Goal: Task Accomplishment & Management: Manage account settings

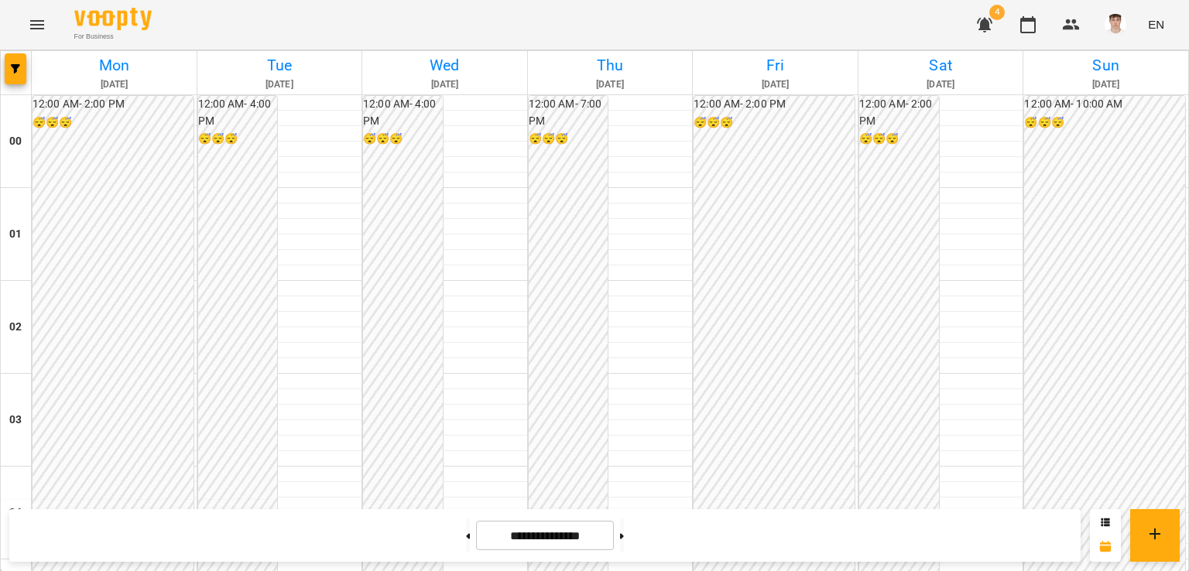
scroll to position [1591, 0]
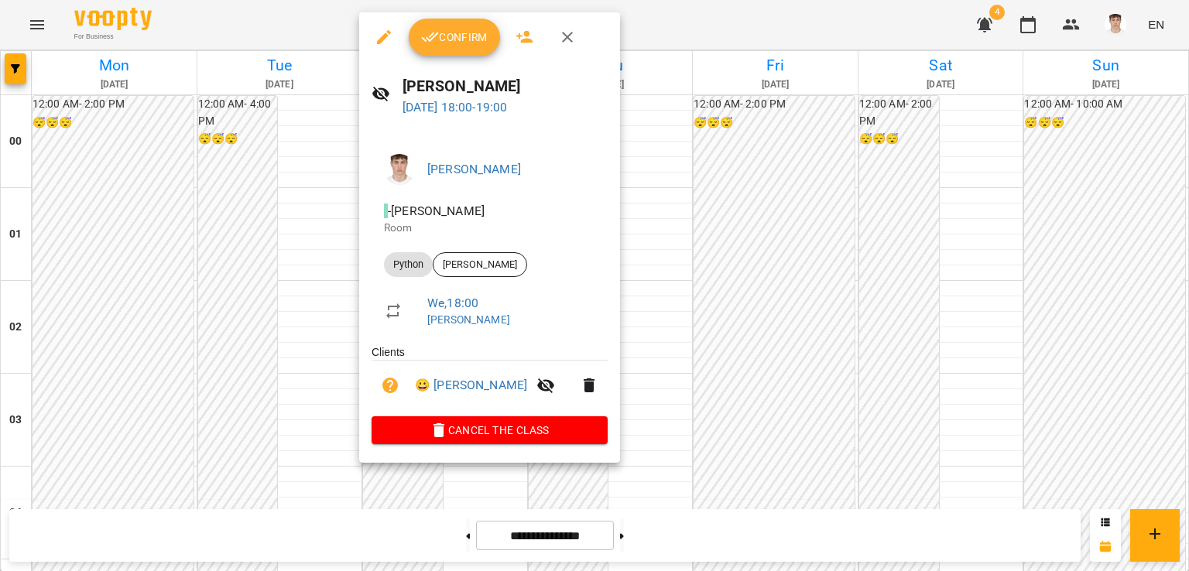
click at [446, 29] on span "Confirm" at bounding box center [454, 37] width 67 height 19
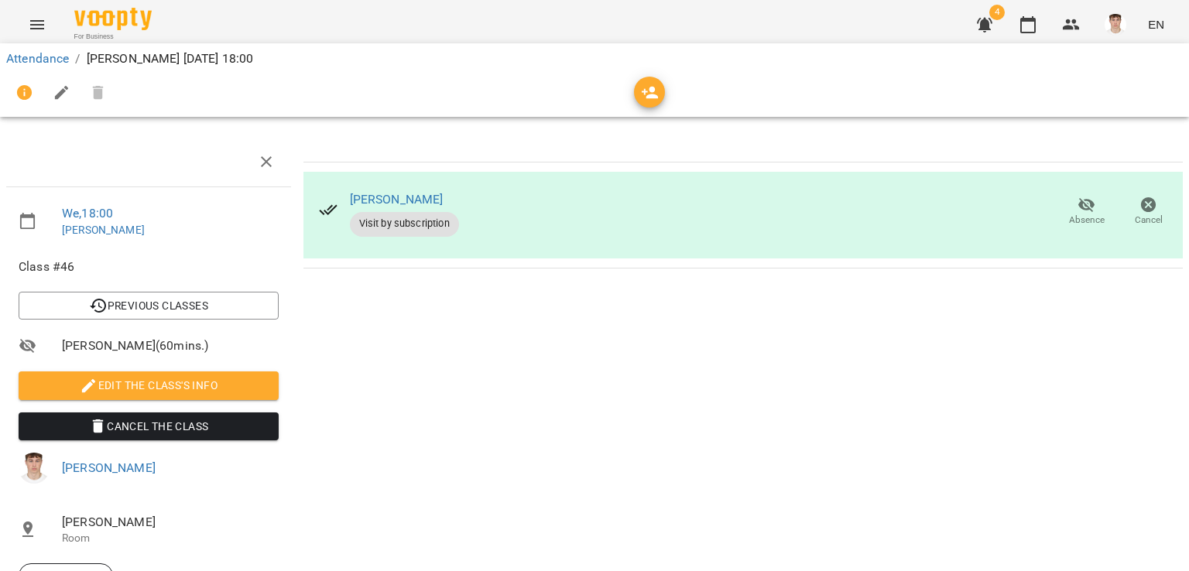
click at [121, 385] on span "Edit the class's Info" at bounding box center [148, 385] width 235 height 19
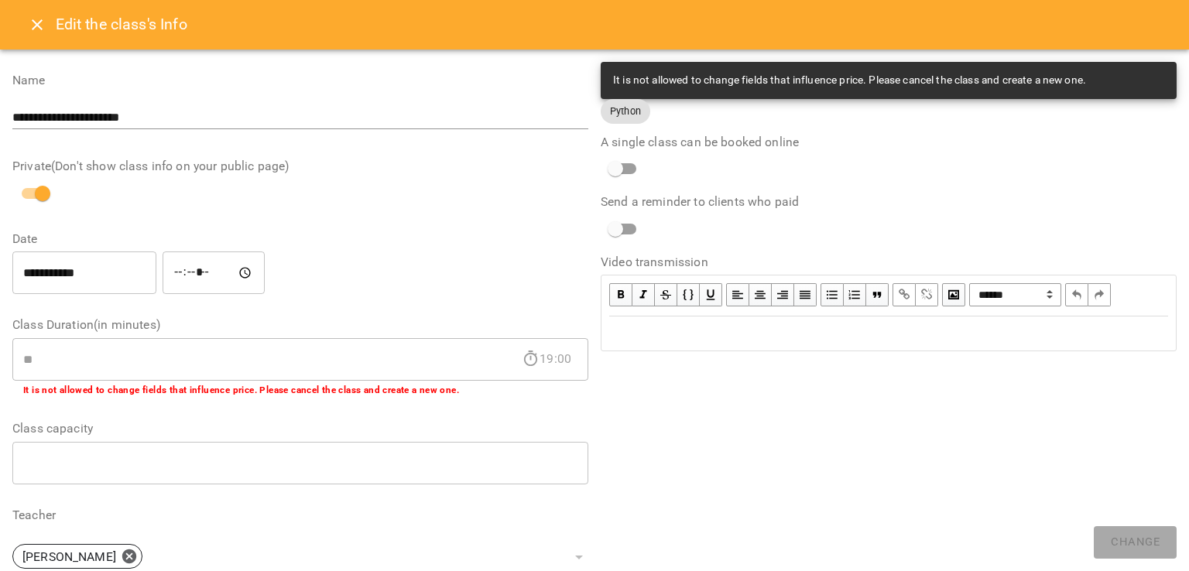
scroll to position [378, 0]
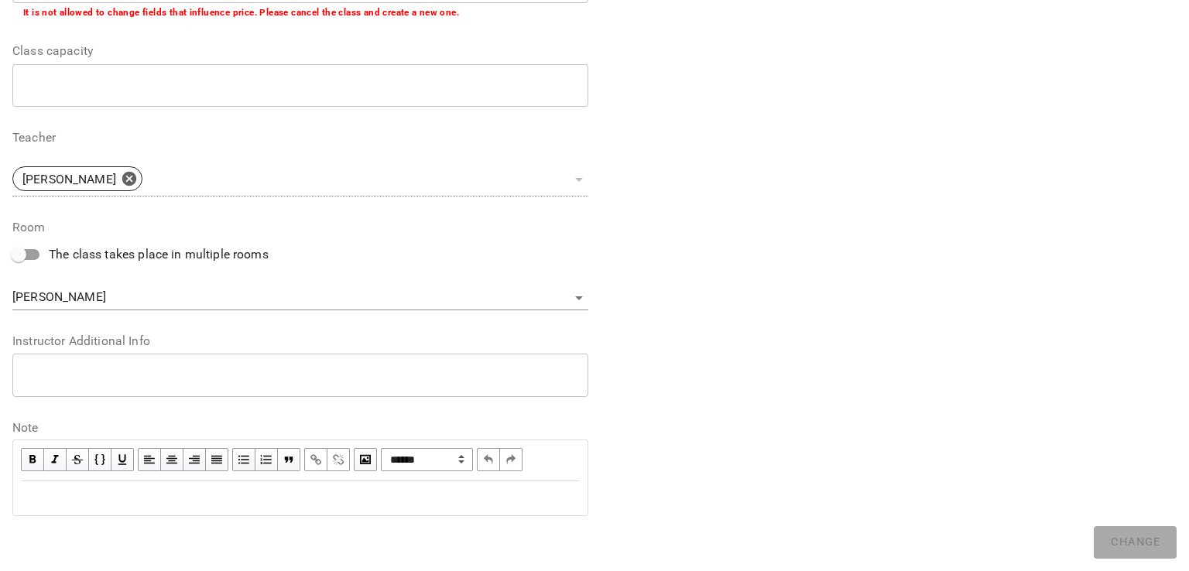
click at [148, 386] on div "* ​" at bounding box center [300, 375] width 576 height 43
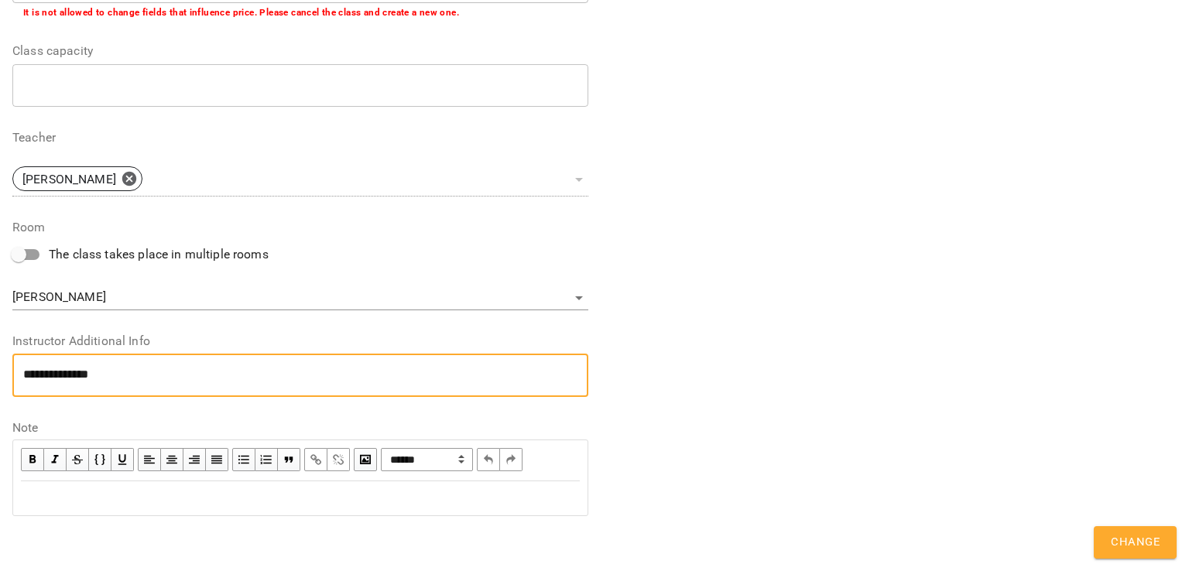
scroll to position [0, 0]
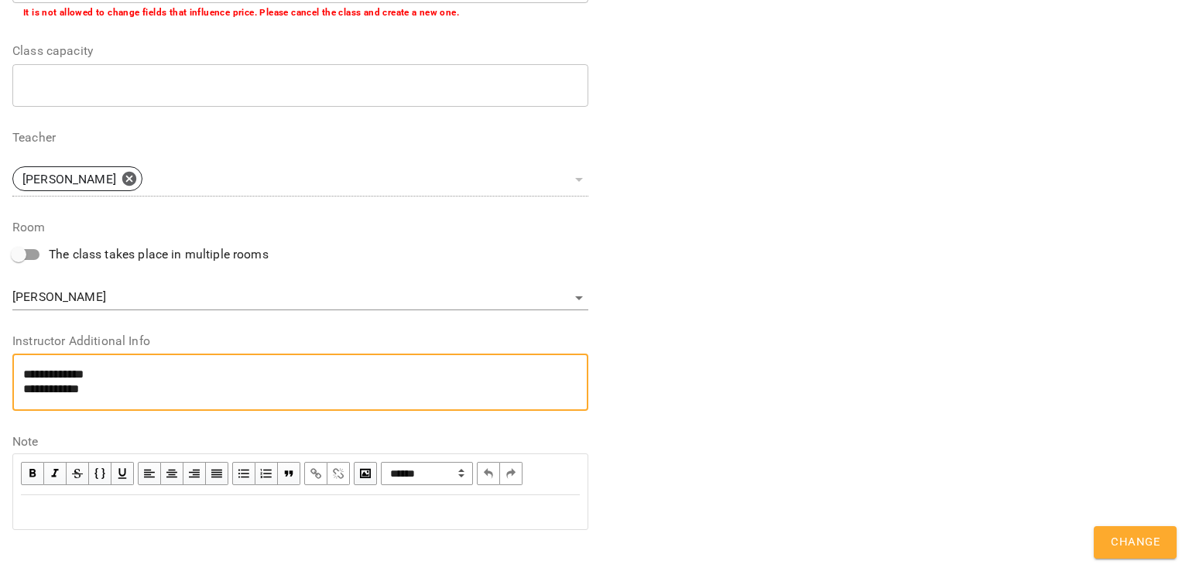
type textarea "**********"
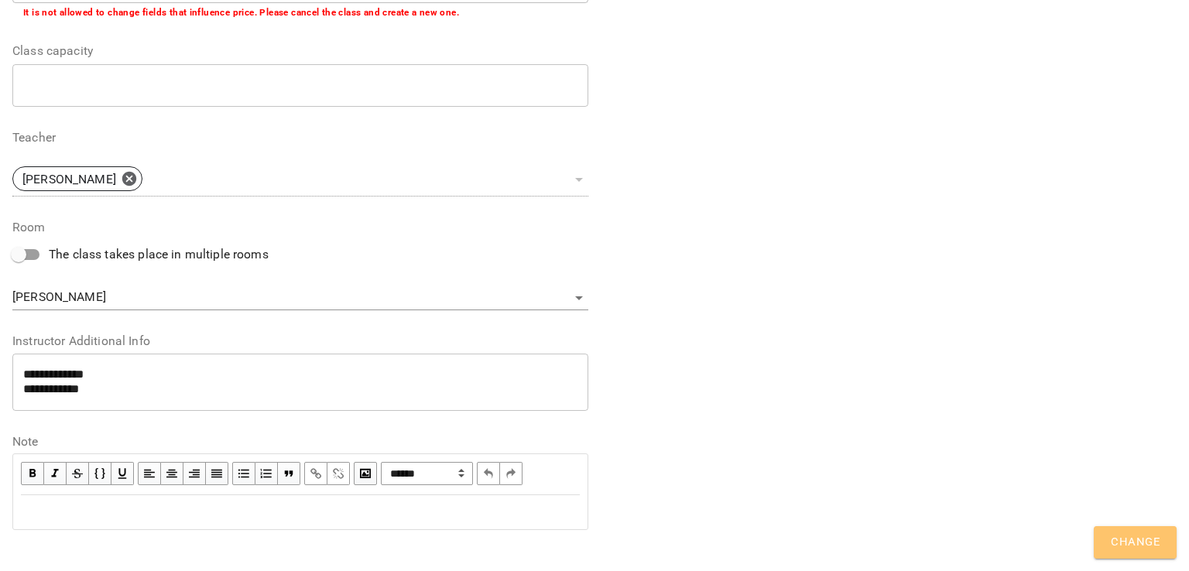
click at [1124, 540] on span "Change" at bounding box center [1135, 543] width 49 height 20
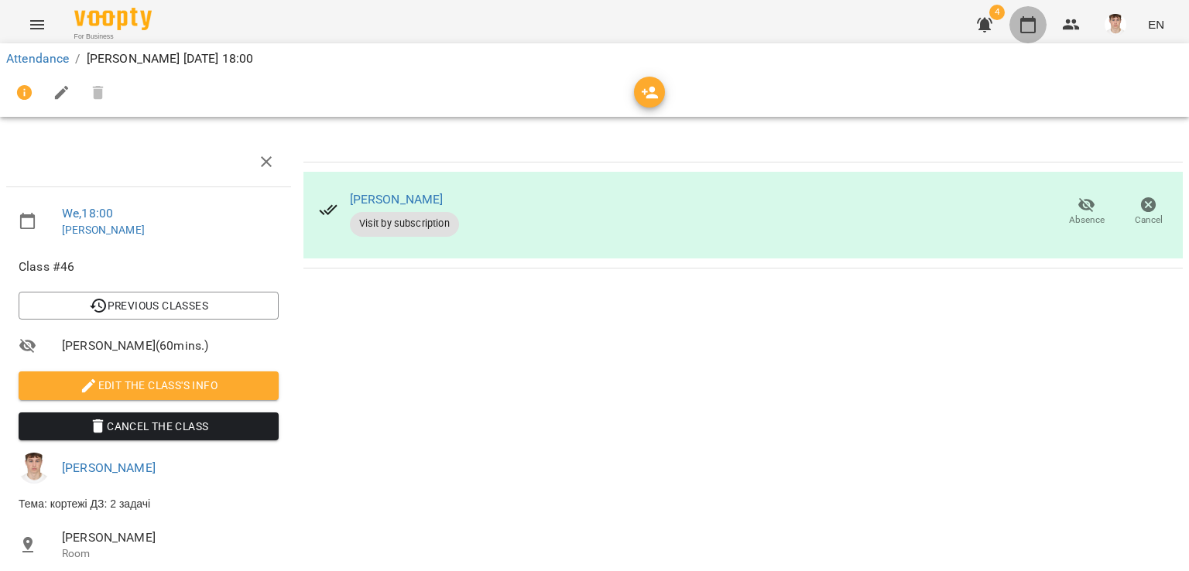
click at [1024, 25] on icon "button" at bounding box center [1028, 24] width 19 height 19
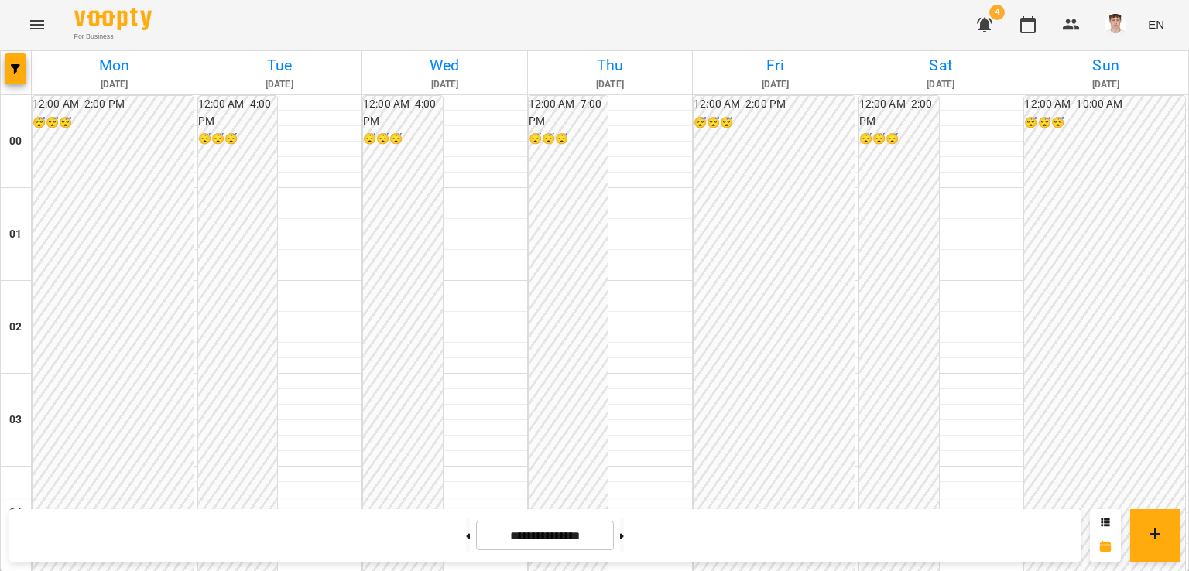
scroll to position [1548, 0]
click at [624, 534] on icon at bounding box center [622, 536] width 4 height 6
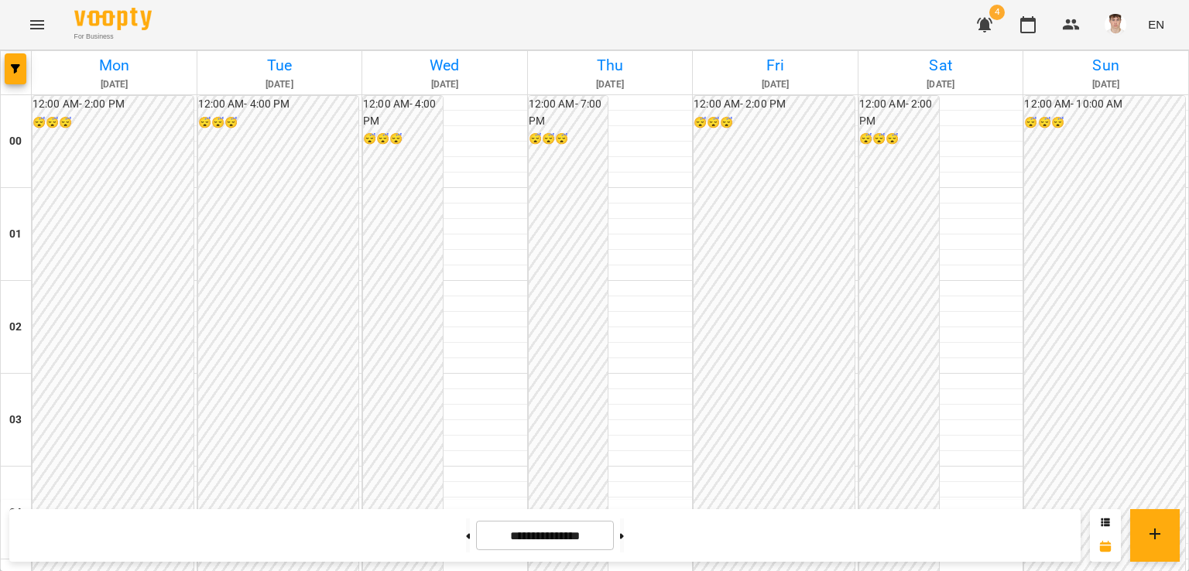
scroll to position [1471, 0]
click at [624, 540] on button at bounding box center [622, 536] width 4 height 34
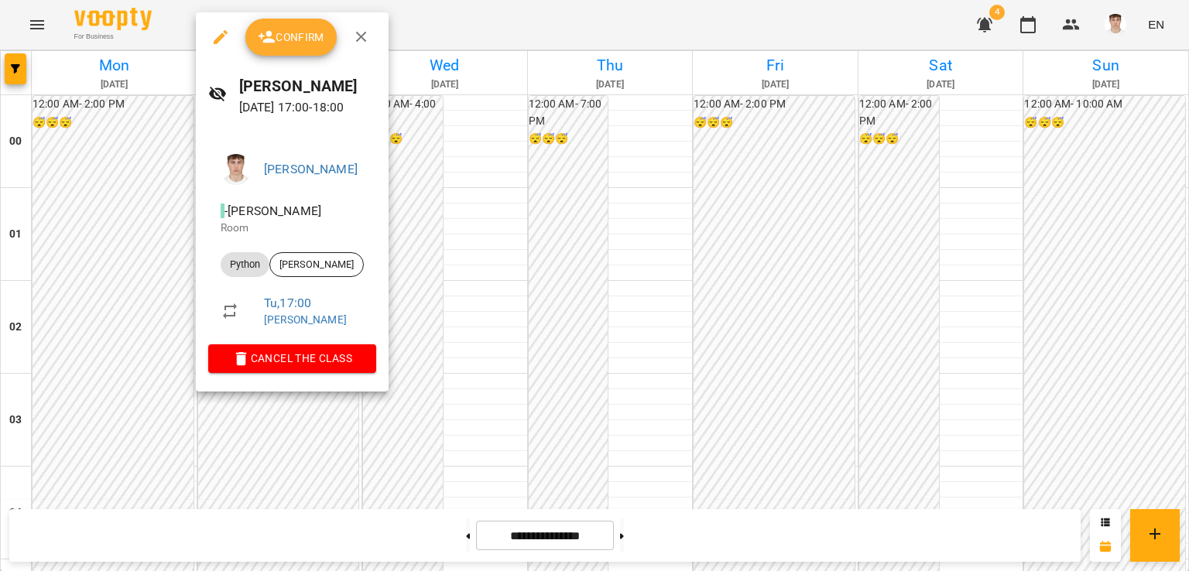
click at [72, 235] on div at bounding box center [594, 285] width 1189 height 571
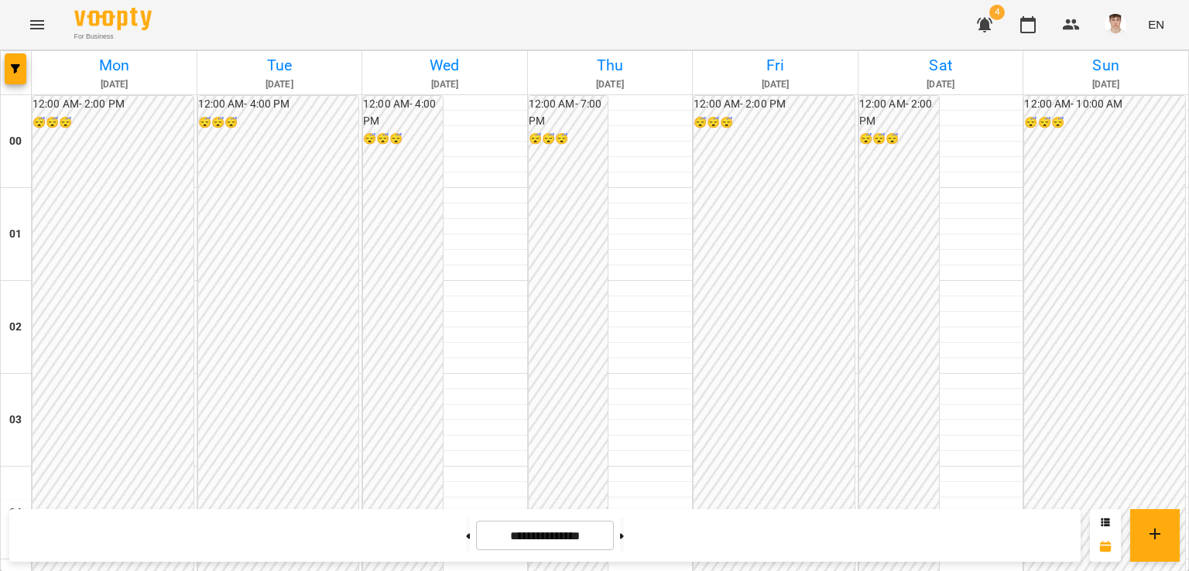
scroll to position [1548, 0]
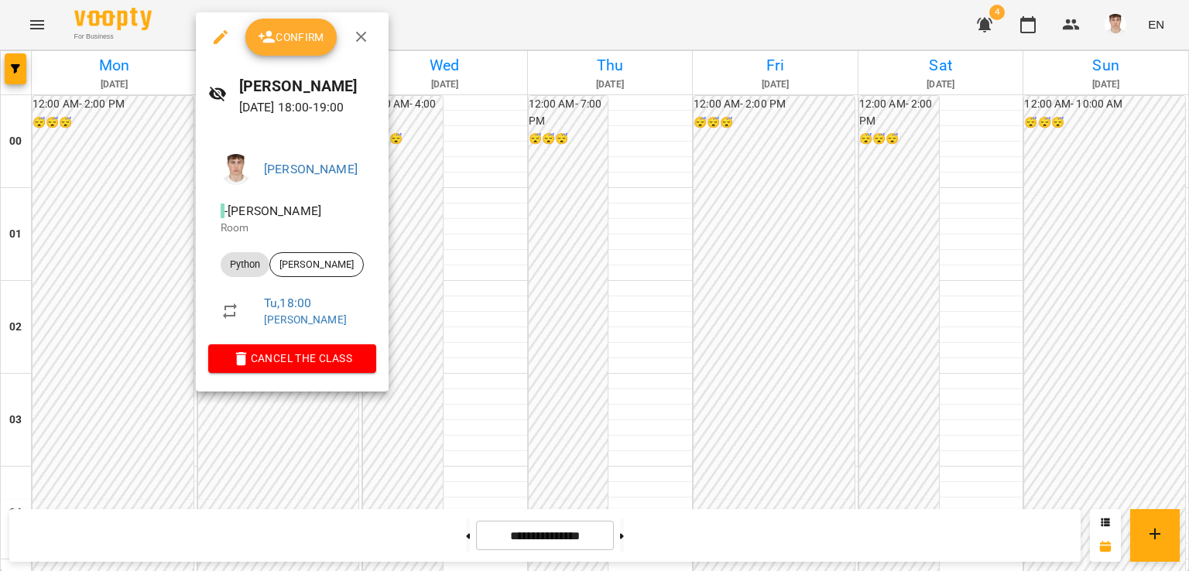
click at [111, 152] on div at bounding box center [594, 285] width 1189 height 571
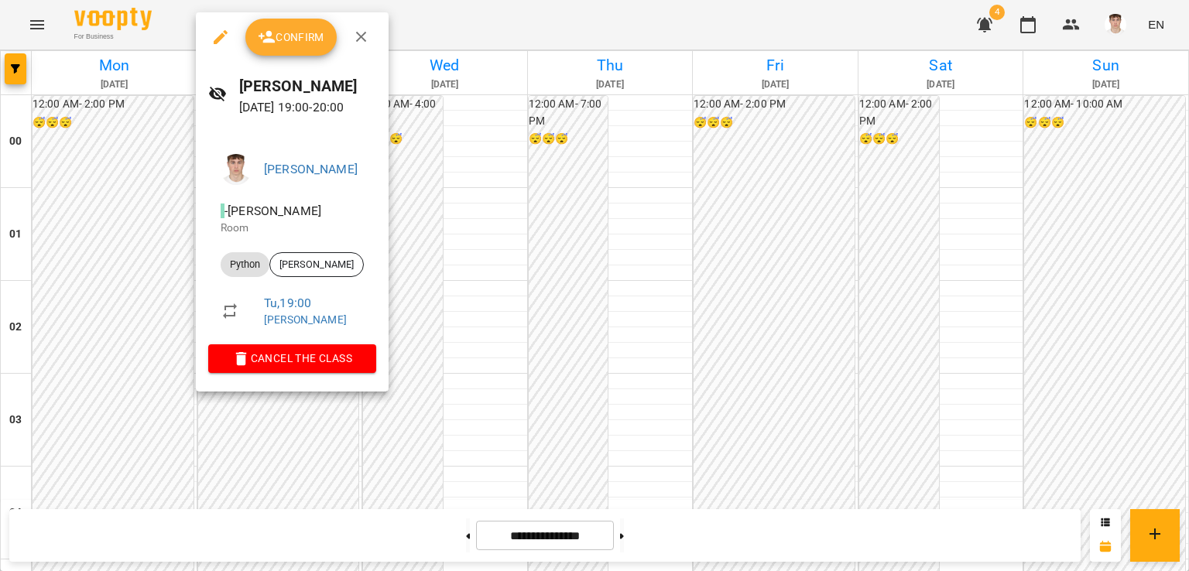
drag, startPoint x: 121, startPoint y: 242, endPoint x: 225, endPoint y: 314, distance: 126.5
click at [122, 242] on div at bounding box center [594, 285] width 1189 height 571
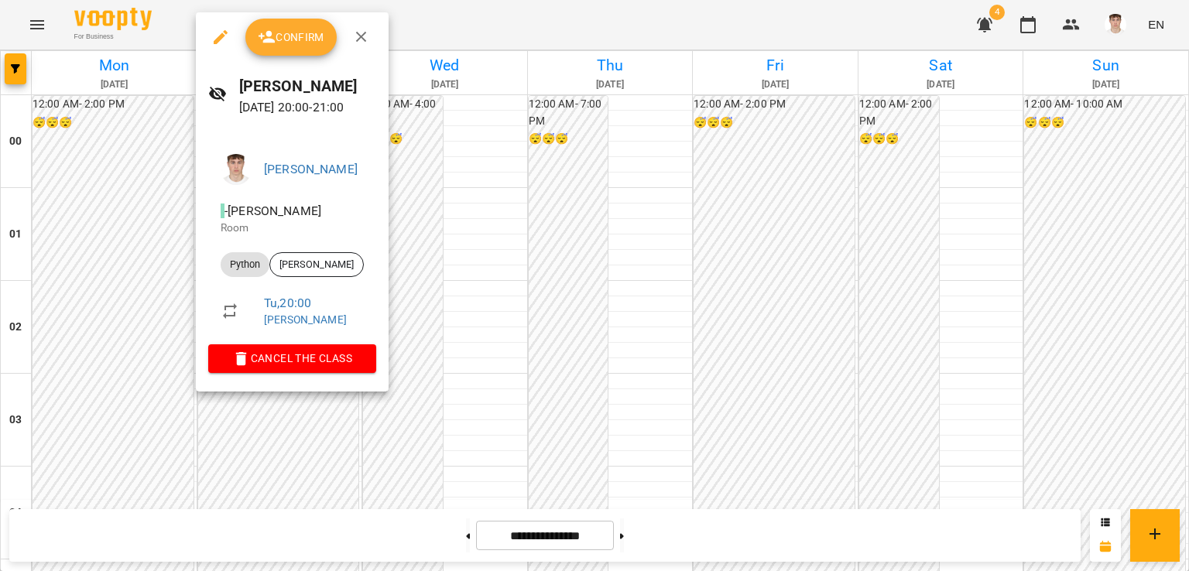
click at [98, 253] on div at bounding box center [594, 285] width 1189 height 571
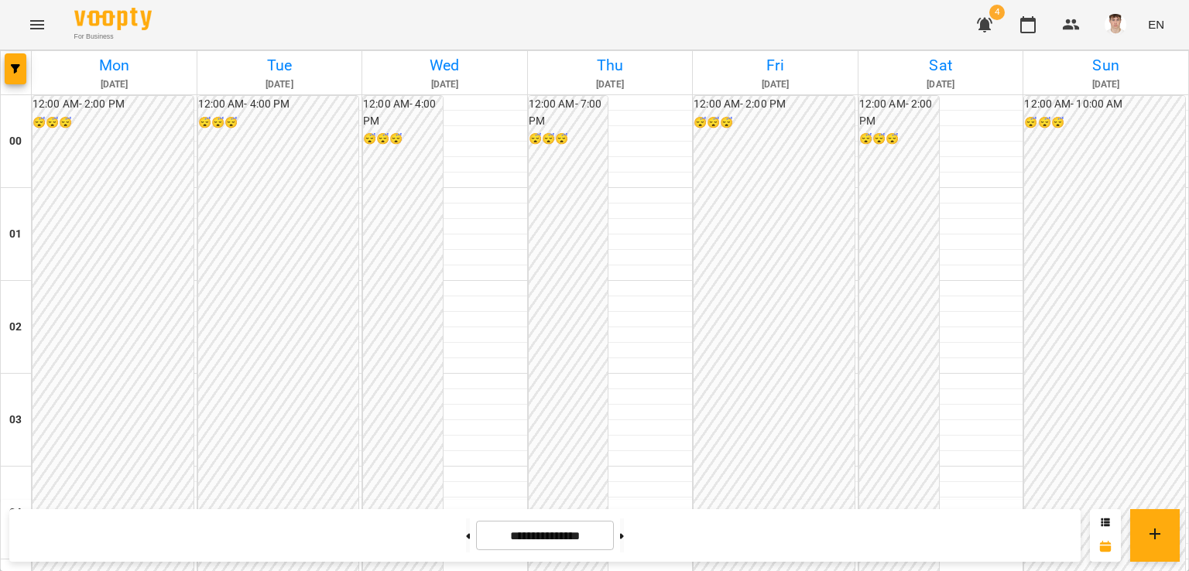
scroll to position [1823, 0]
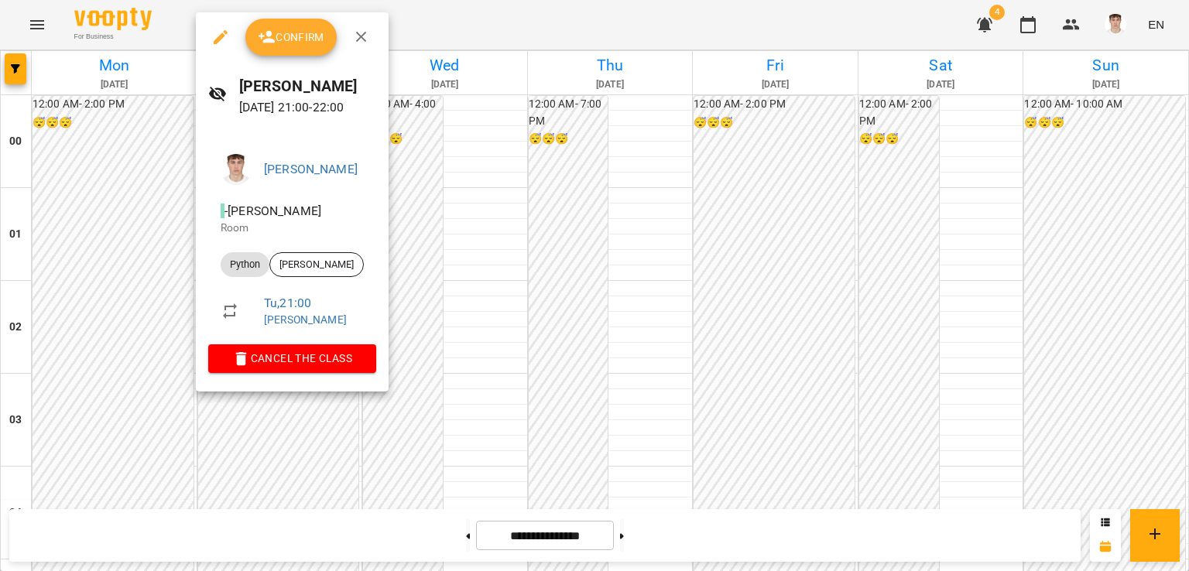
click at [94, 206] on div at bounding box center [594, 285] width 1189 height 571
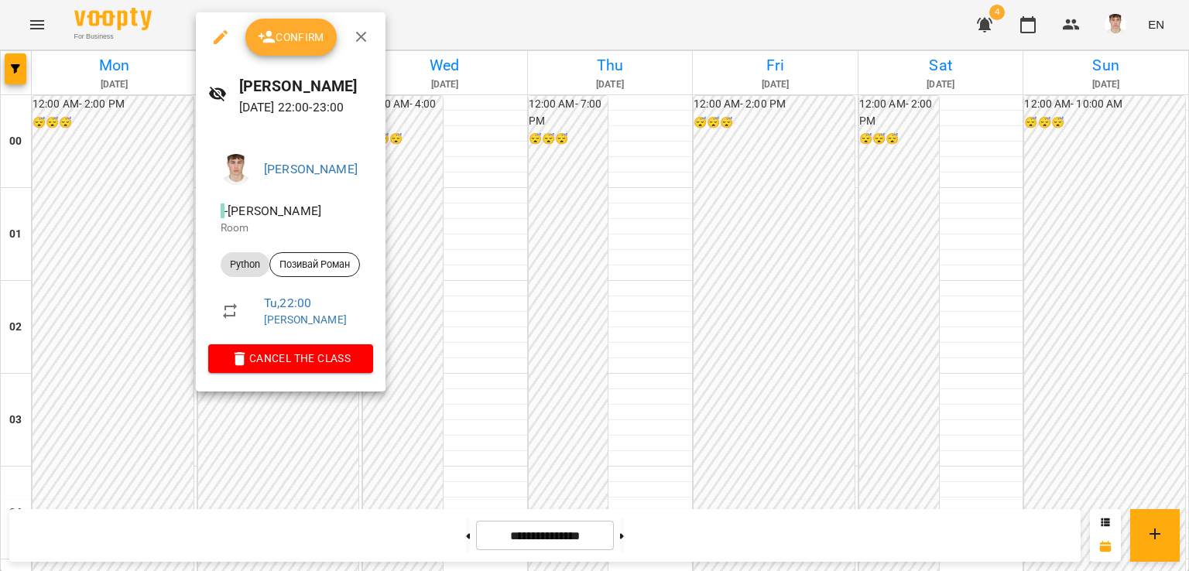
click at [111, 201] on div at bounding box center [594, 285] width 1189 height 571
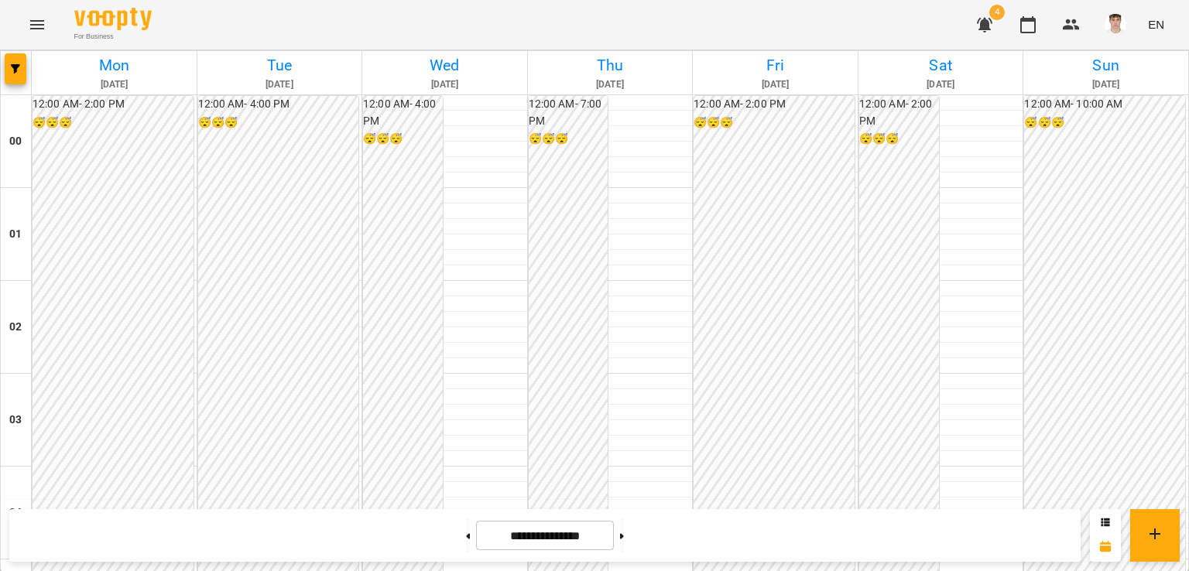
scroll to position [1359, 0]
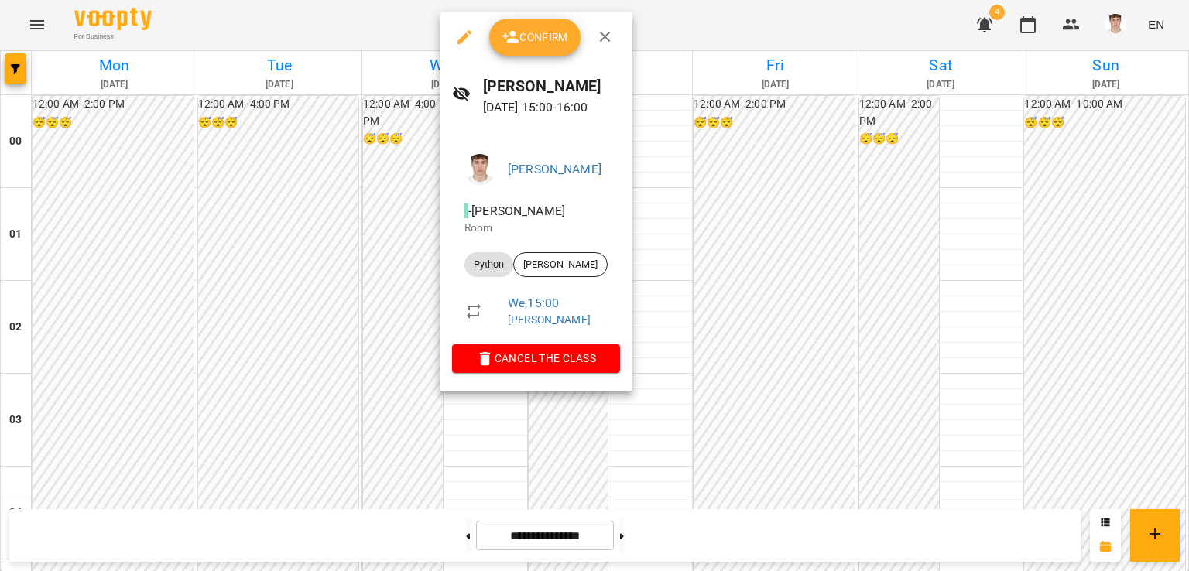
click at [311, 139] on div at bounding box center [594, 285] width 1189 height 571
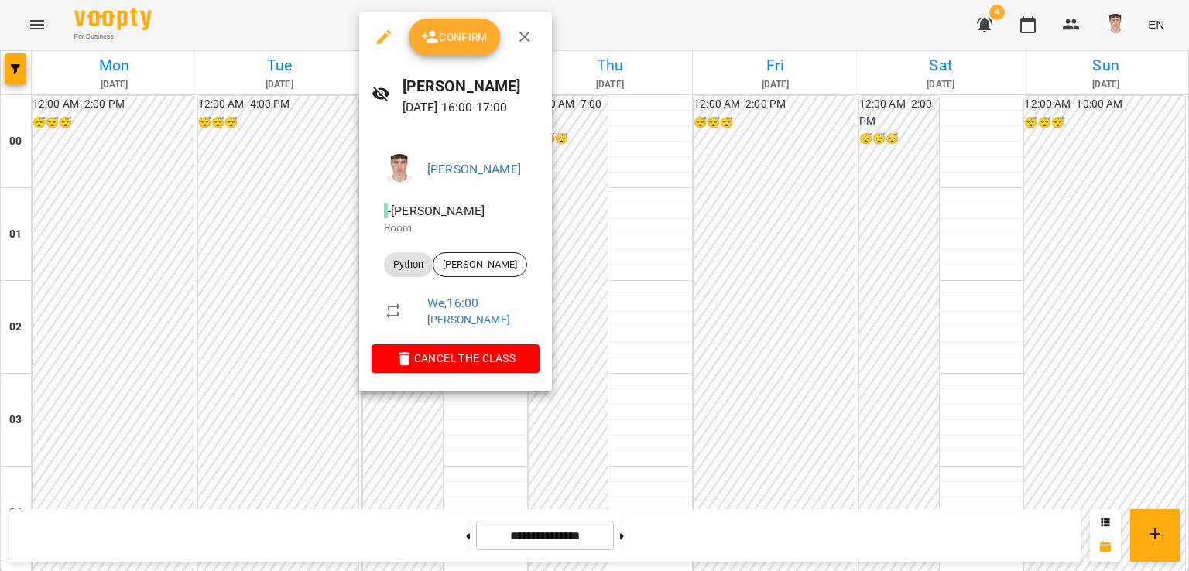
click at [279, 167] on div at bounding box center [594, 285] width 1189 height 571
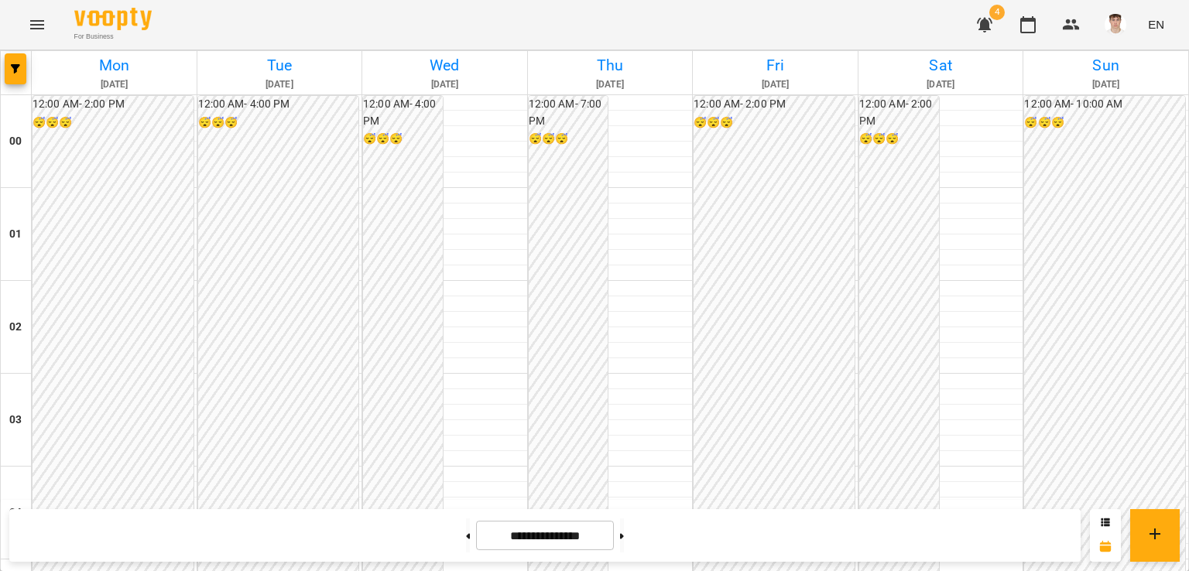
scroll to position [1513, 0]
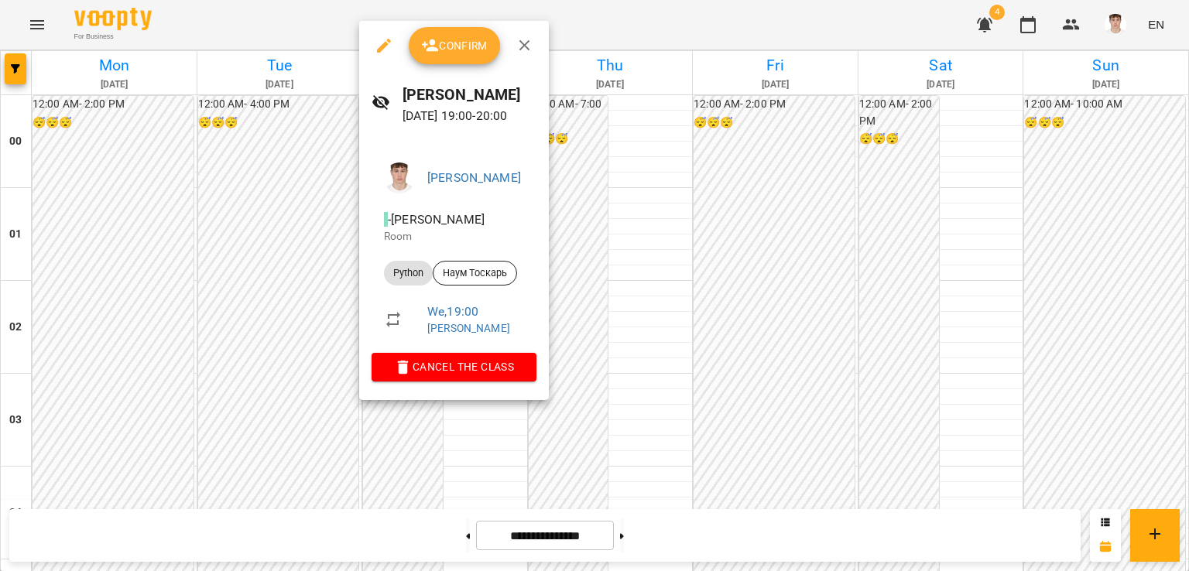
click at [293, 314] on div at bounding box center [594, 285] width 1189 height 571
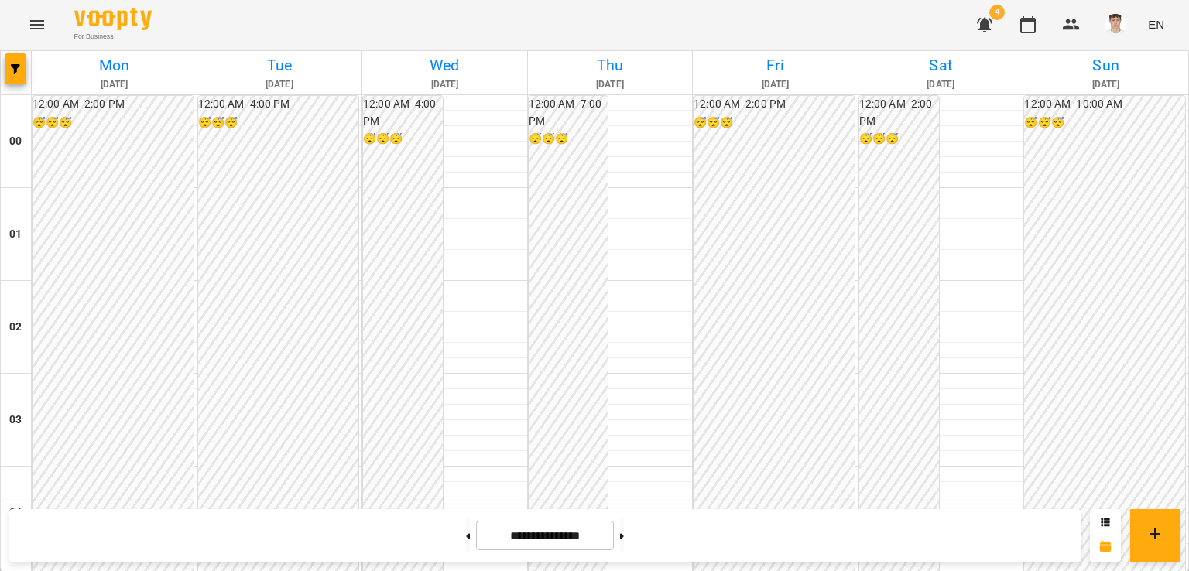
scroll to position [1359, 0]
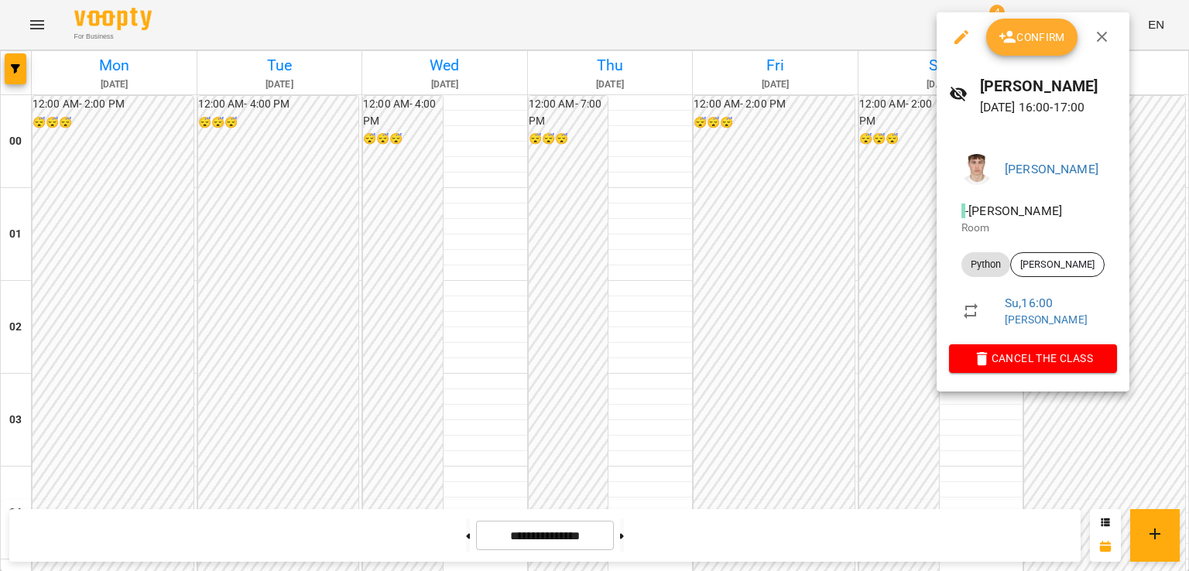
click at [827, 240] on div at bounding box center [594, 285] width 1189 height 571
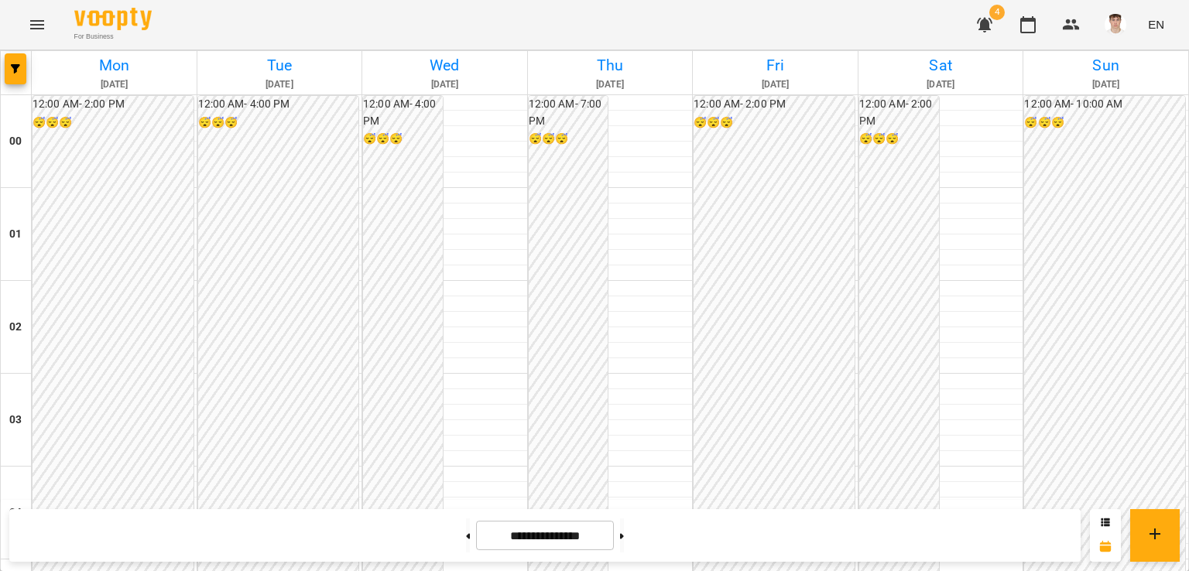
scroll to position [894, 0]
click at [466, 545] on button at bounding box center [468, 536] width 4 height 34
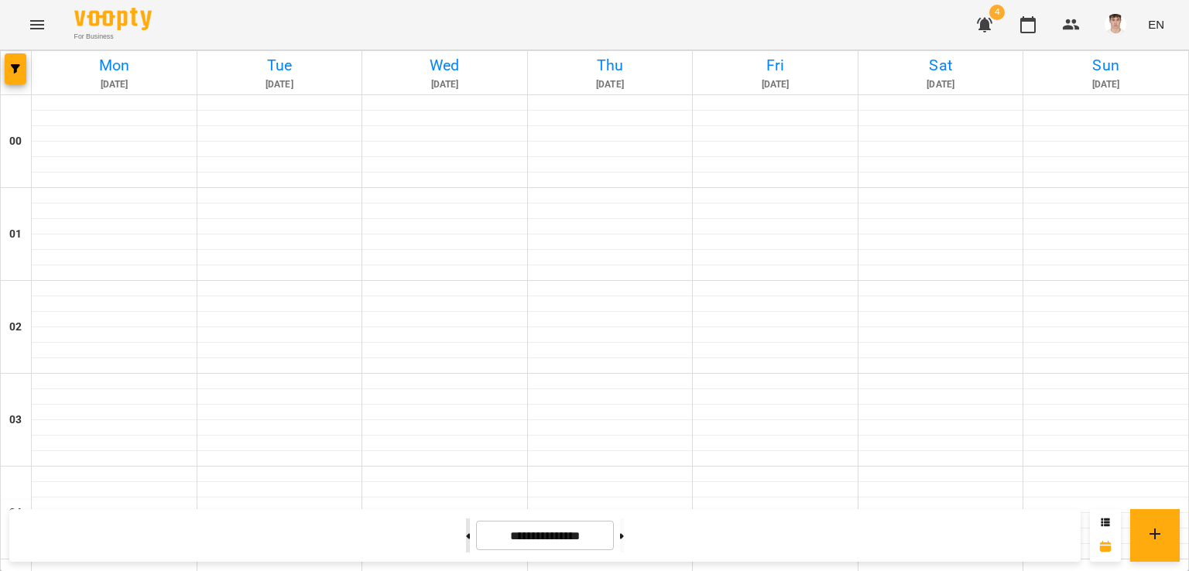
click at [466, 542] on button at bounding box center [468, 536] width 4 height 34
type input "**********"
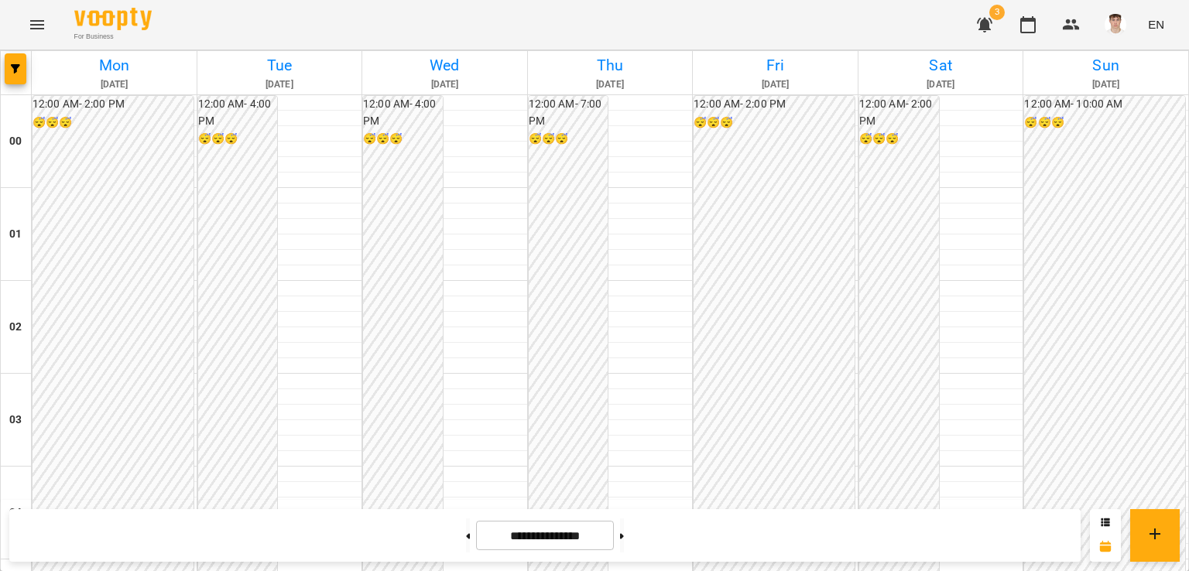
scroll to position [1591, 0]
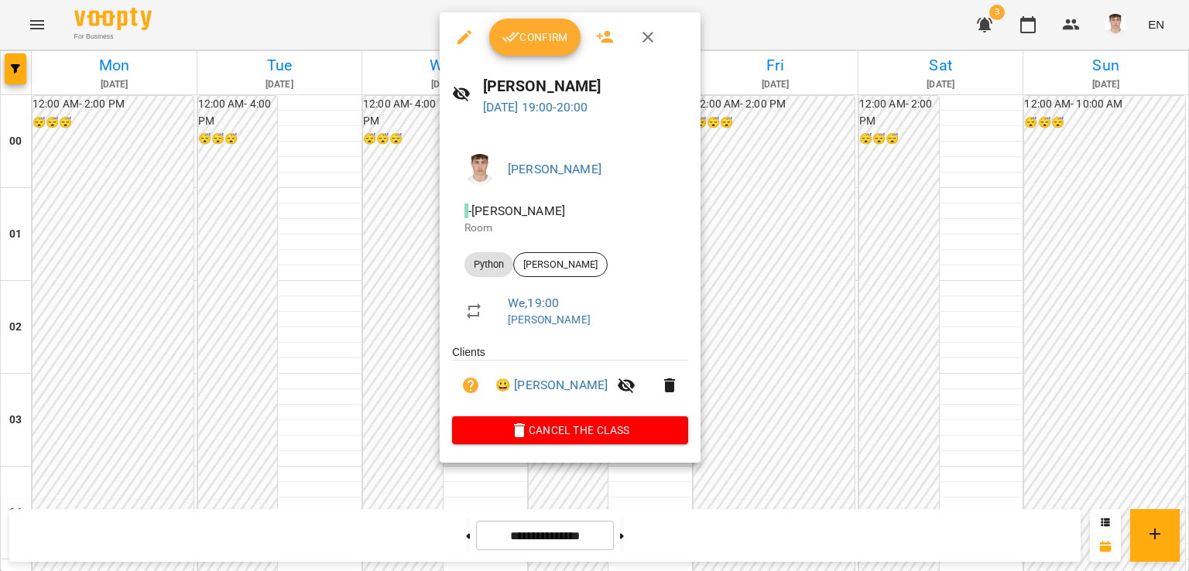
click at [529, 39] on span "Confirm" at bounding box center [535, 37] width 67 height 19
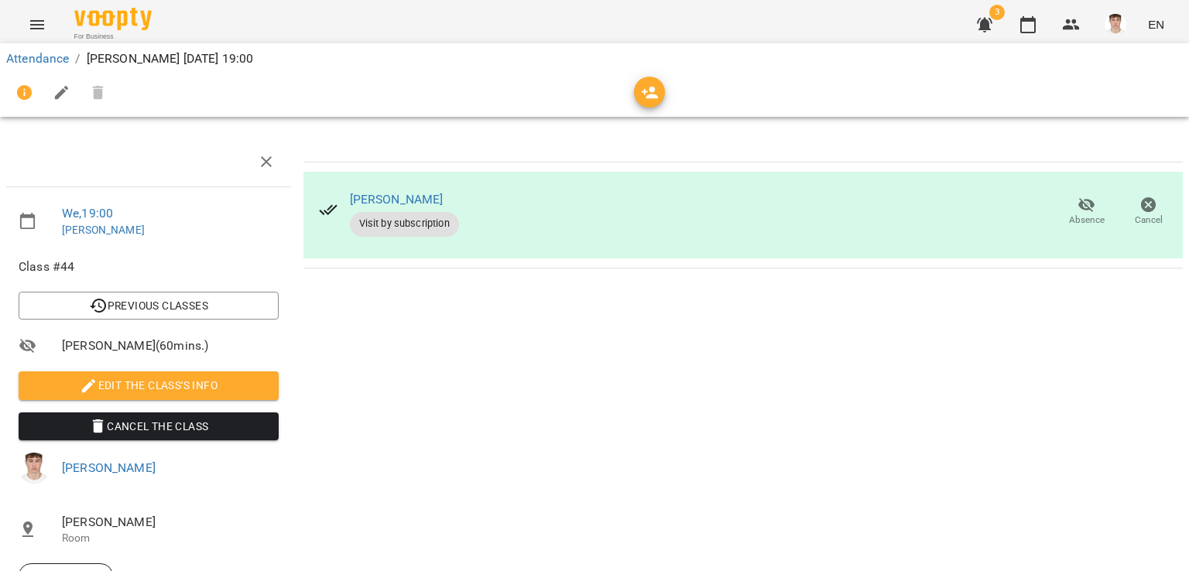
click at [155, 389] on span "Edit the class's Info" at bounding box center [148, 385] width 235 height 19
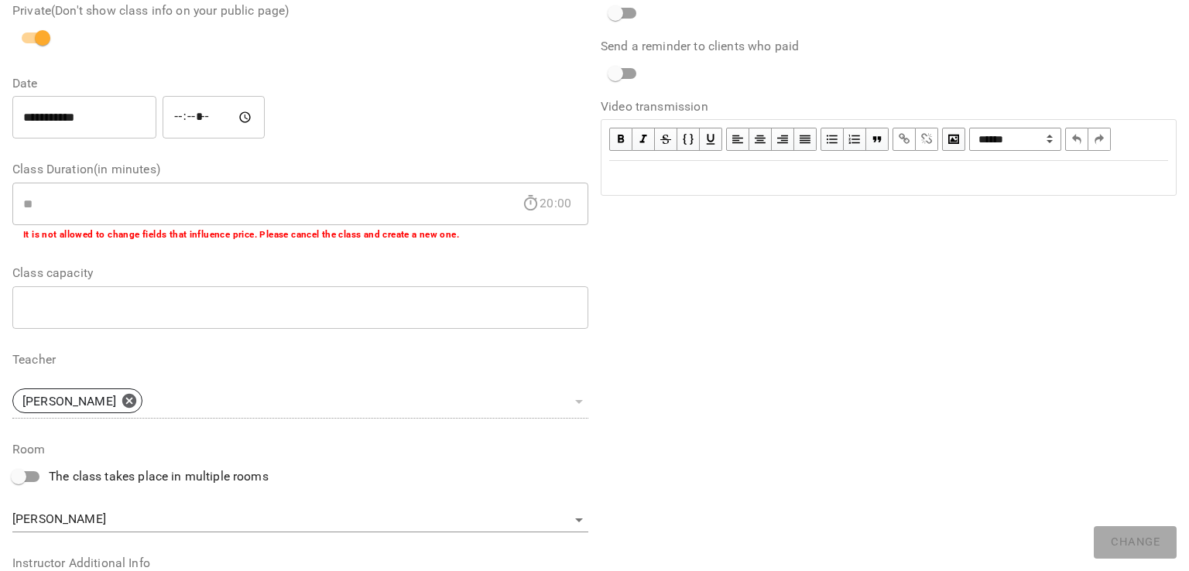
scroll to position [378, 0]
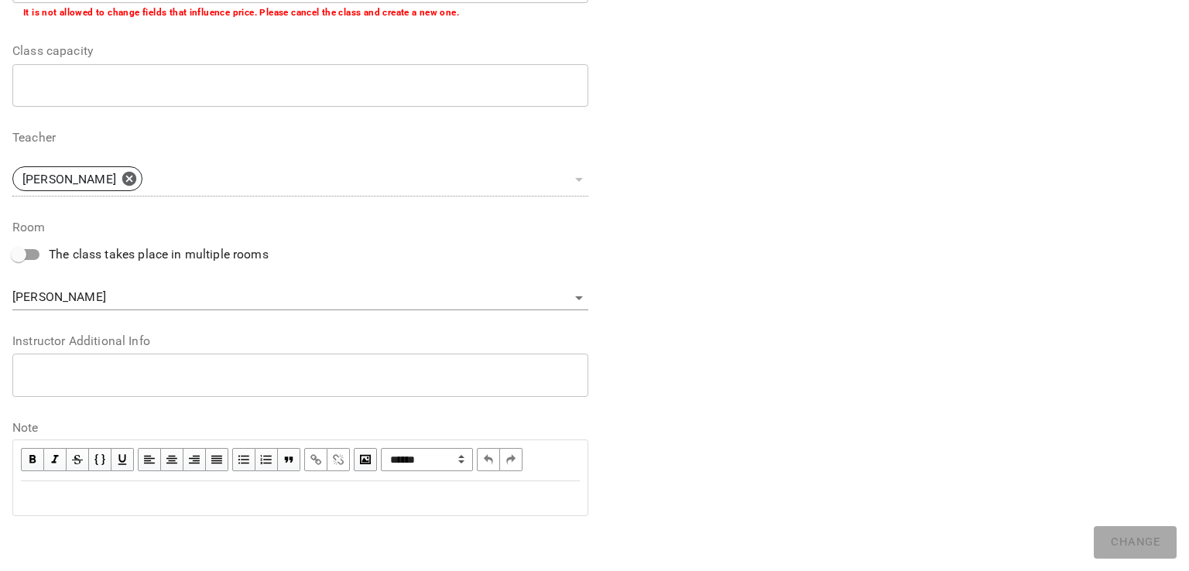
click at [121, 369] on textarea at bounding box center [300, 375] width 554 height 15
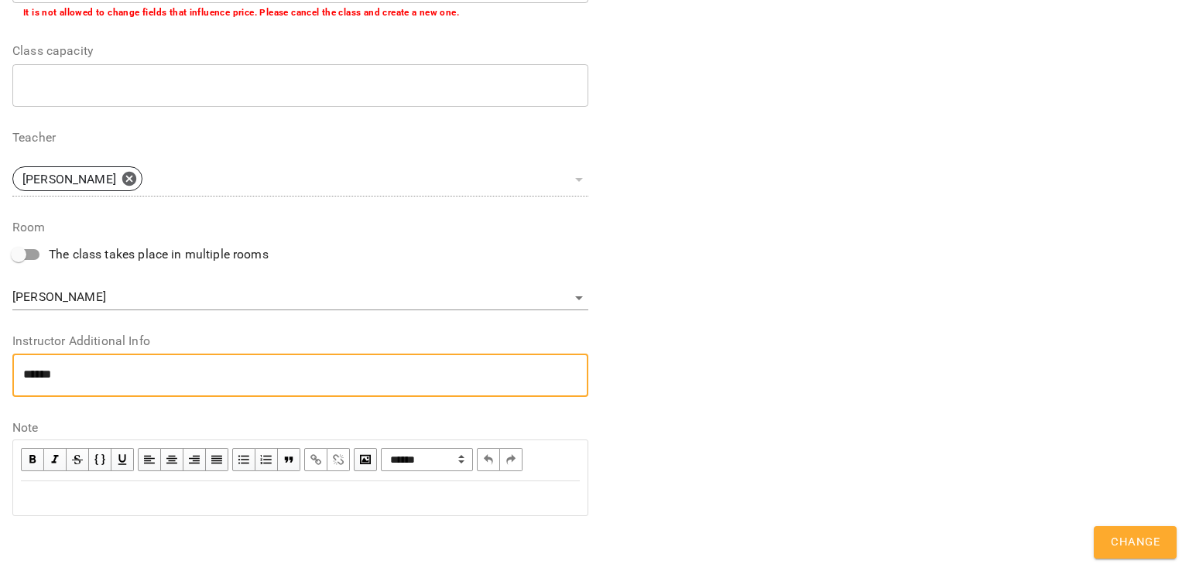
paste textarea "**********"
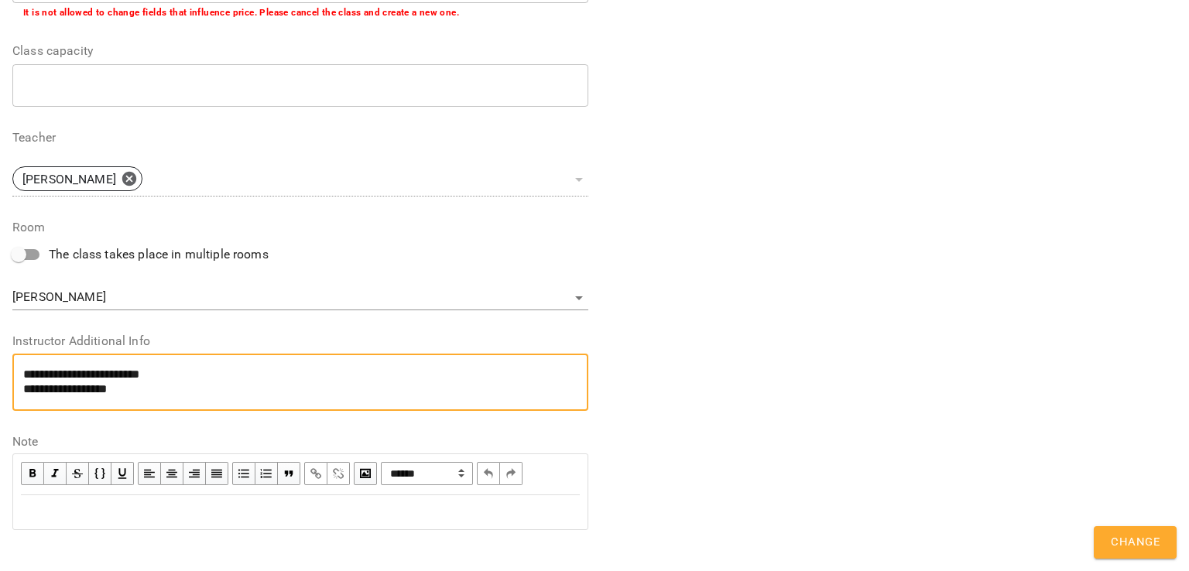
scroll to position [0, 0]
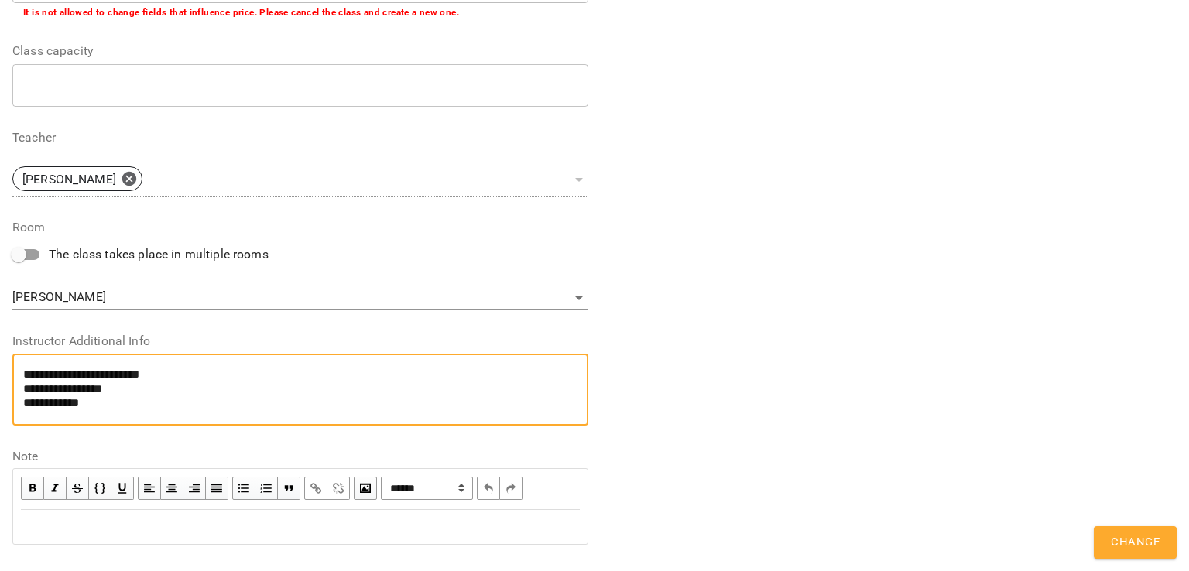
type textarea "**********"
click at [1133, 536] on span "Change" at bounding box center [1135, 543] width 49 height 20
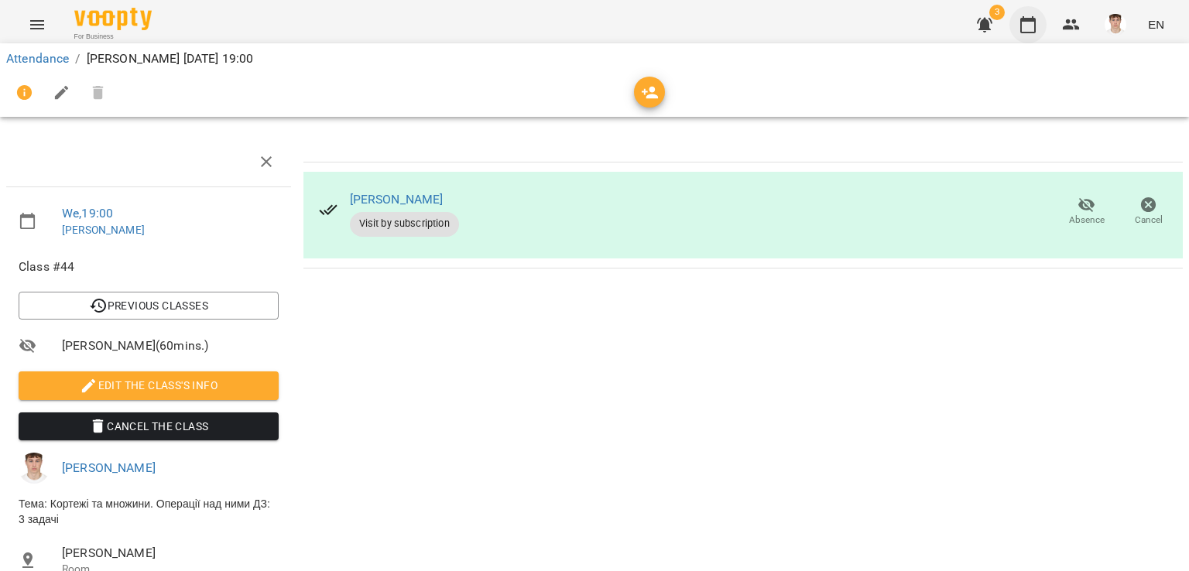
click at [1030, 22] on icon "button" at bounding box center [1028, 24] width 19 height 19
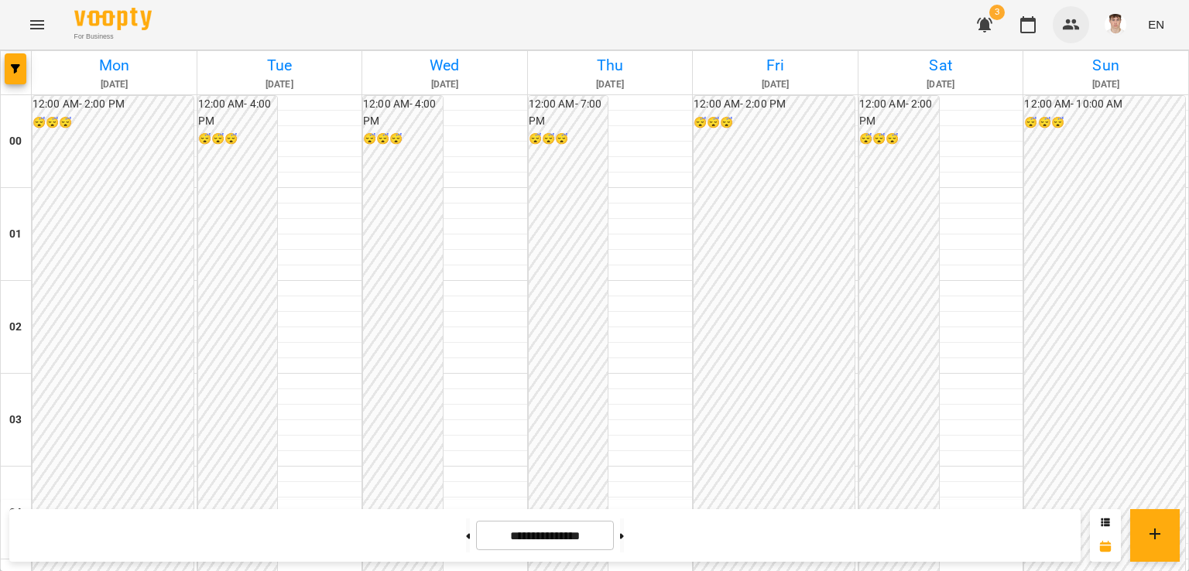
scroll to position [1436, 0]
click at [1108, 23] on img "button" at bounding box center [1116, 25] width 22 height 22
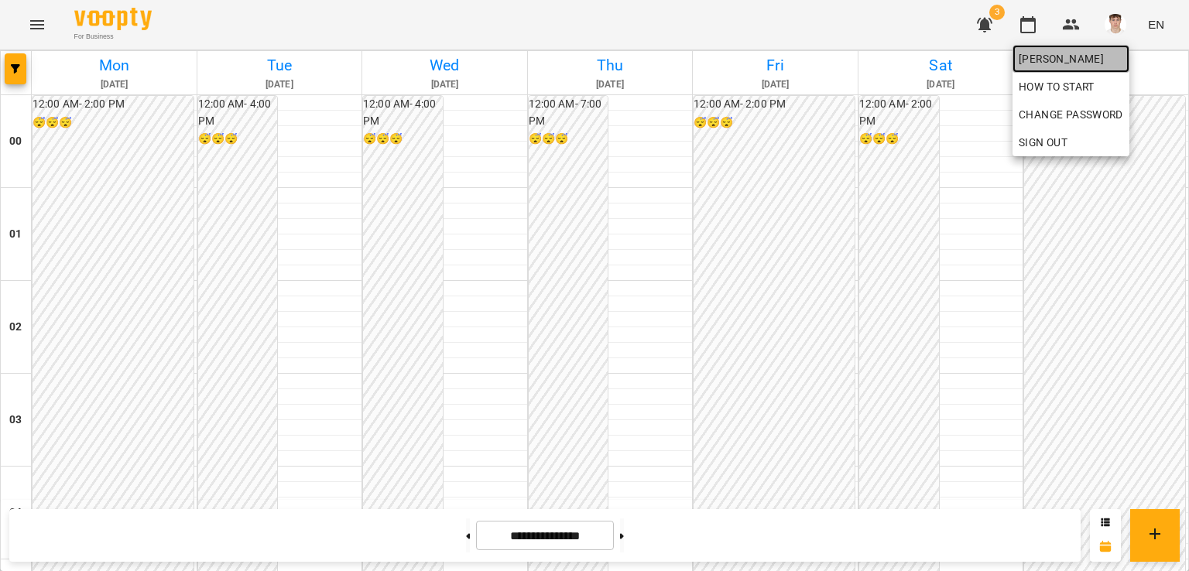
click at [1097, 56] on span "[PERSON_NAME]" at bounding box center [1071, 59] width 105 height 19
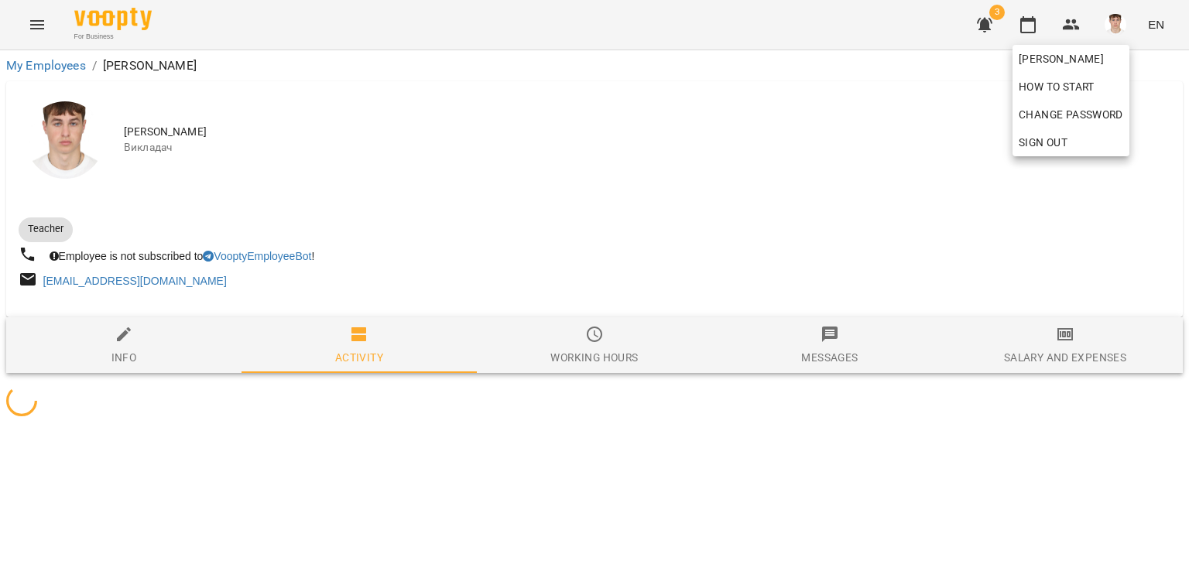
click at [601, 210] on div at bounding box center [594, 285] width 1189 height 571
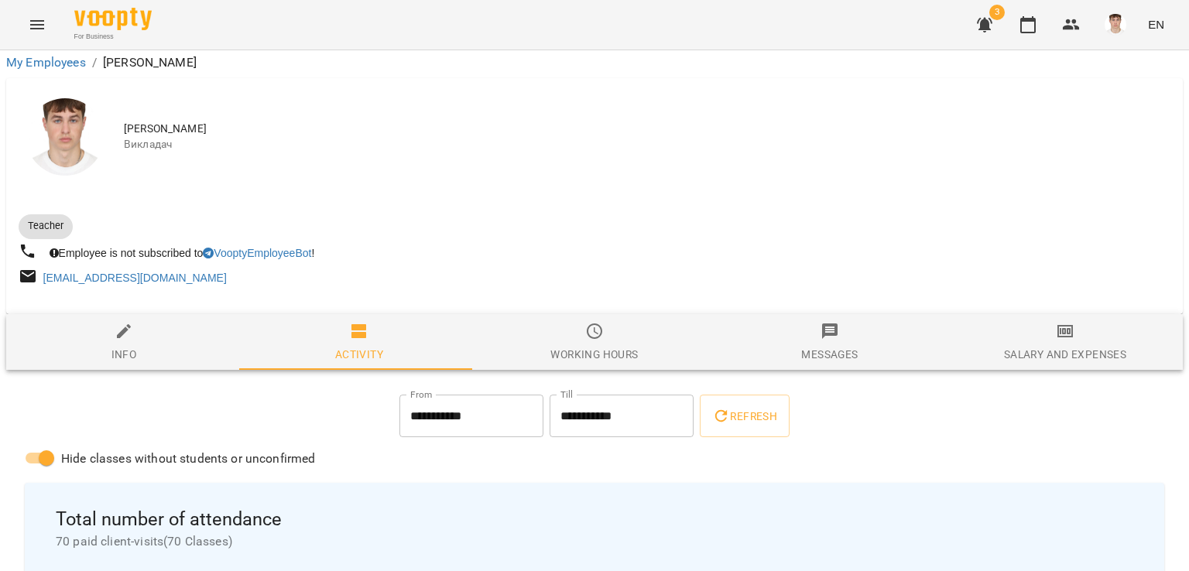
scroll to position [310, 0]
drag, startPoint x: 108, startPoint y: 296, endPoint x: 164, endPoint y: 300, distance: 55.9
drag, startPoint x: 114, startPoint y: 294, endPoint x: 140, endPoint y: 295, distance: 26.3
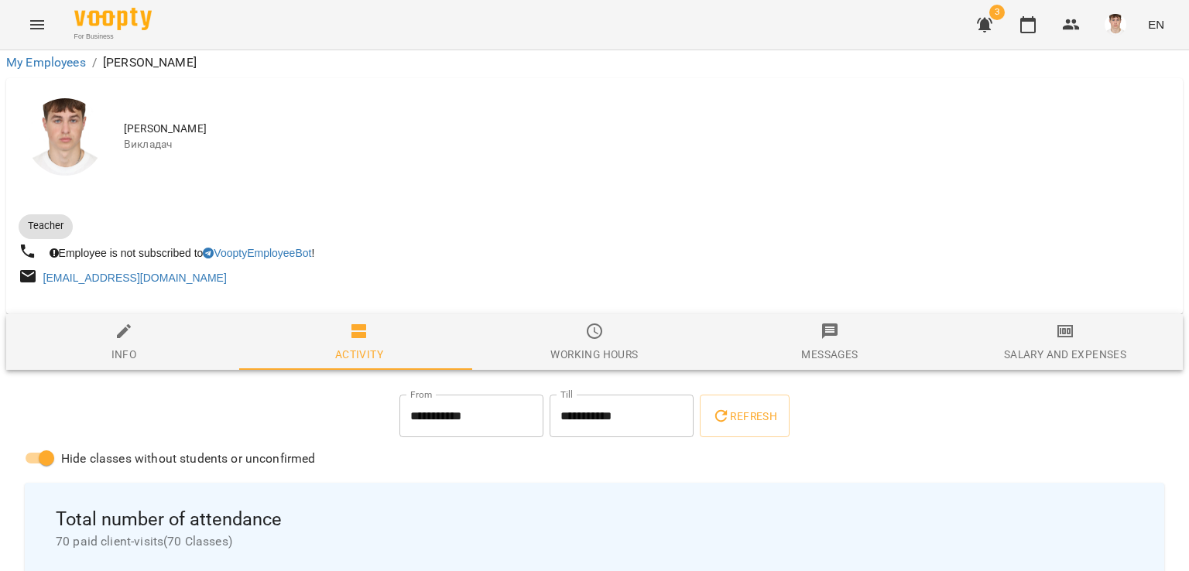
drag, startPoint x: 112, startPoint y: 284, endPoint x: 139, endPoint y: 293, distance: 27.9
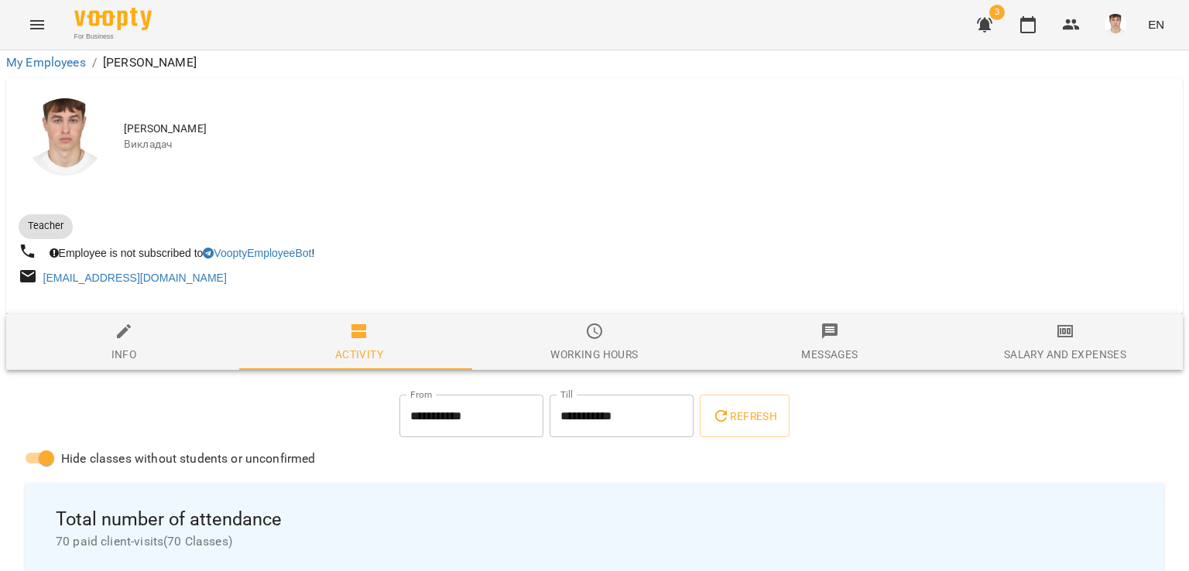
scroll to position [464, 0]
drag, startPoint x: 213, startPoint y: 275, endPoint x: 105, endPoint y: 280, distance: 107.7
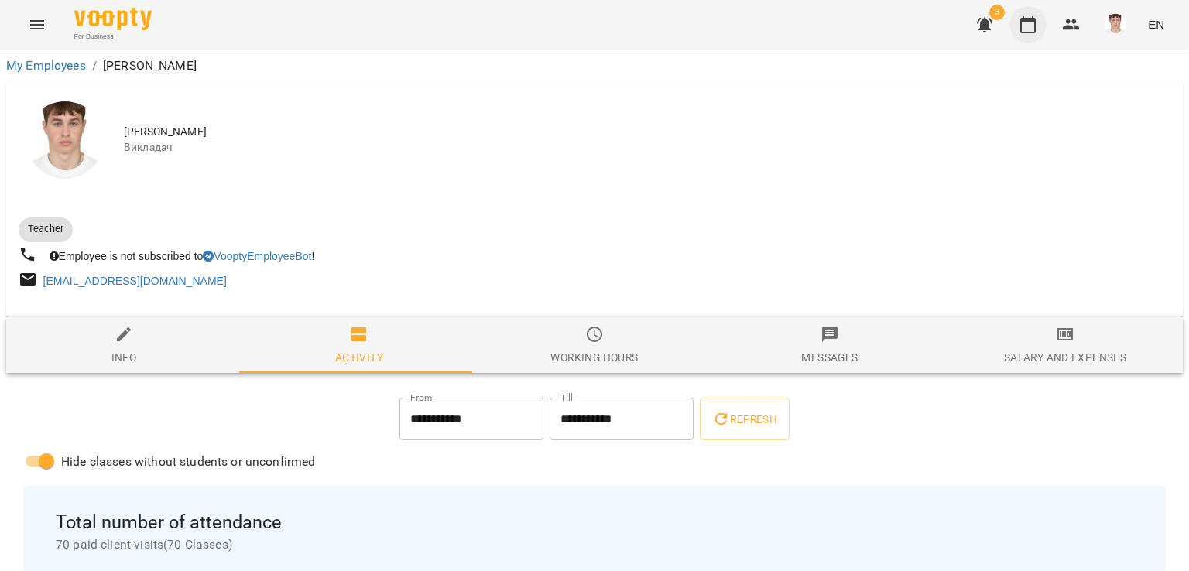
click at [1026, 25] on icon "button" at bounding box center [1028, 24] width 19 height 19
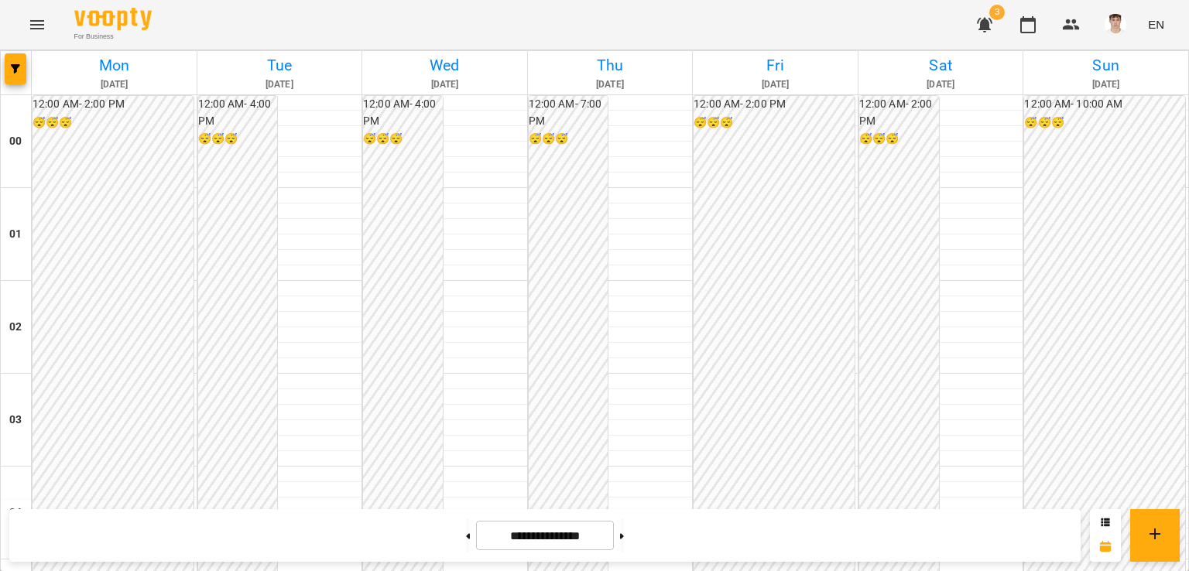
scroll to position [1703, 0]
